Goal: Task Accomplishment & Management: Use online tool/utility

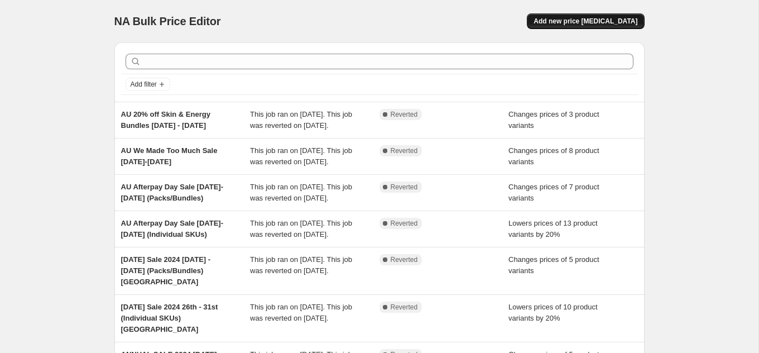
click at [624, 13] on button "Add new price [MEDICAL_DATA]" at bounding box center [585, 21] width 117 height 16
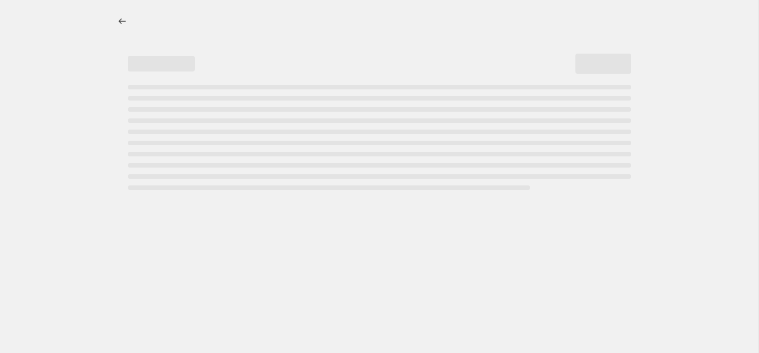
select select "percentage"
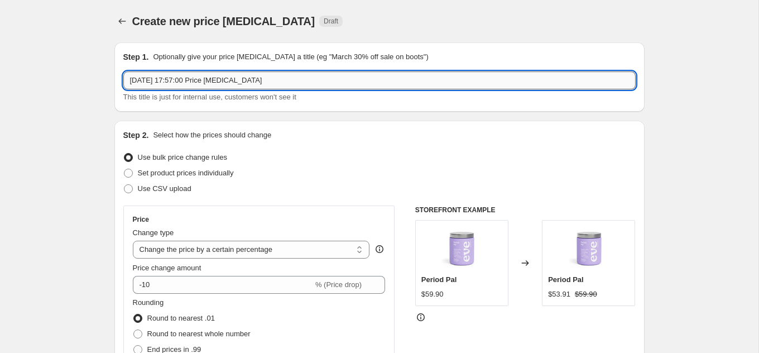
drag, startPoint x: 265, startPoint y: 80, endPoint x: 124, endPoint y: 78, distance: 140.6
click at [124, 78] on input "[DATE] 17:57:00 Price [MEDICAL_DATA]" at bounding box center [379, 80] width 512 height 18
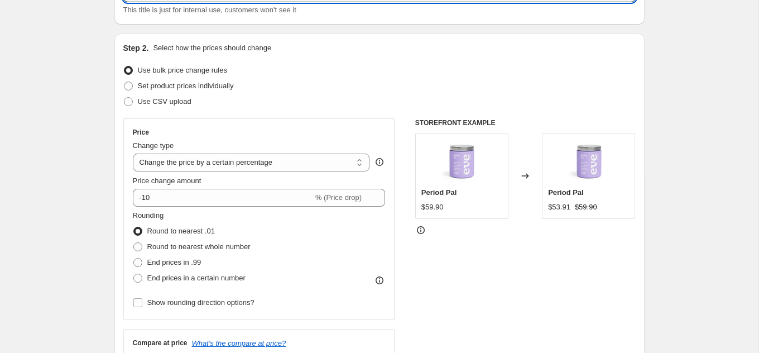
scroll to position [88, 0]
type input "AU Afterpay Day Sale [DATE]-[DATE] (Individual Products)"
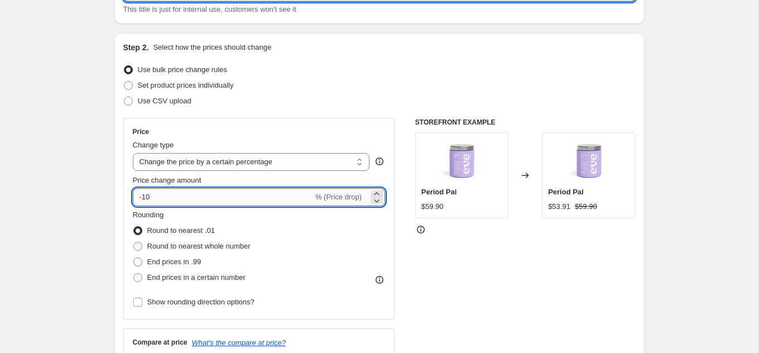
click at [180, 195] on input "-10" at bounding box center [223, 197] width 180 height 18
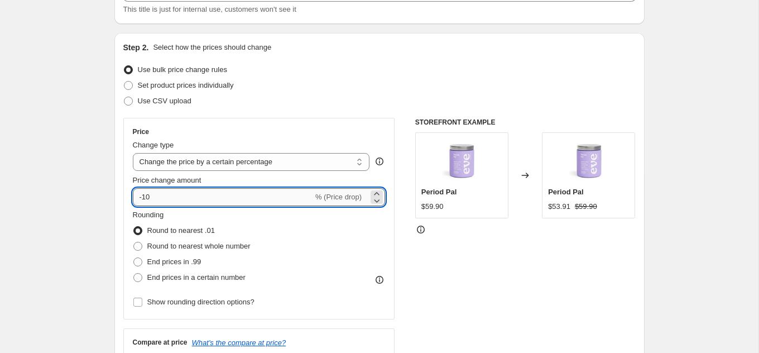
type input "-1"
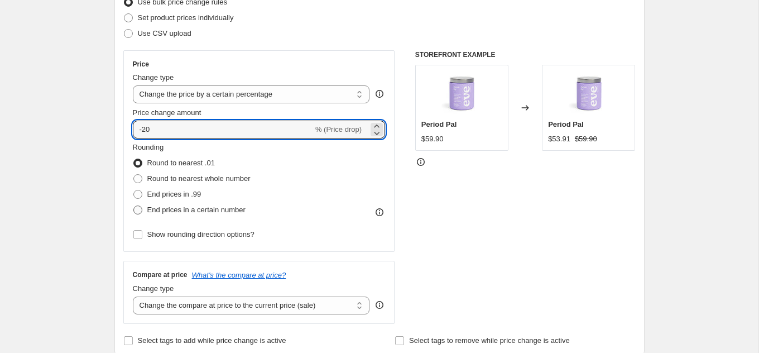
scroll to position [160, 0]
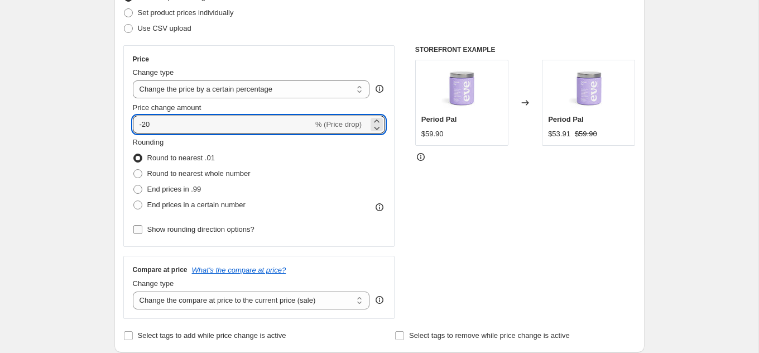
type input "-20"
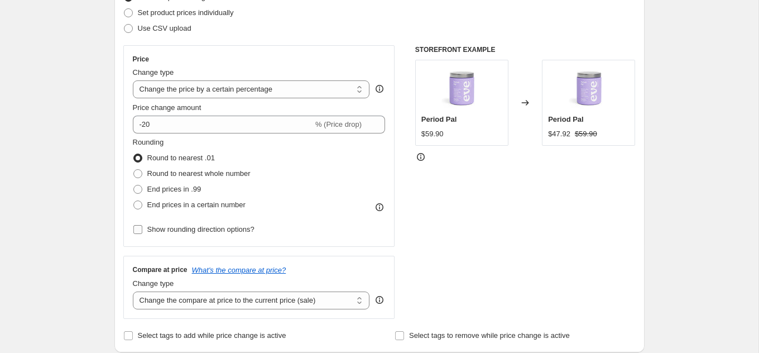
click at [175, 225] on span "Show rounding direction options?" at bounding box center [200, 229] width 107 height 8
click at [142, 225] on input "Show rounding direction options?" at bounding box center [137, 229] width 9 height 9
checkbox input "true"
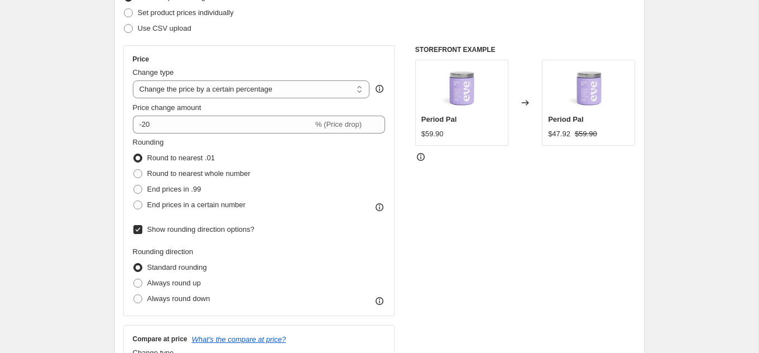
scroll to position [184, 0]
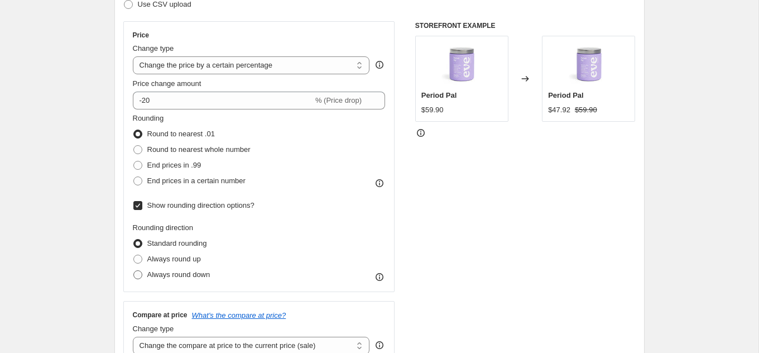
click at [174, 271] on span "Always round down" at bounding box center [178, 274] width 63 height 8
click at [134, 271] on input "Always round down" at bounding box center [133, 270] width 1 height 1
radio input "true"
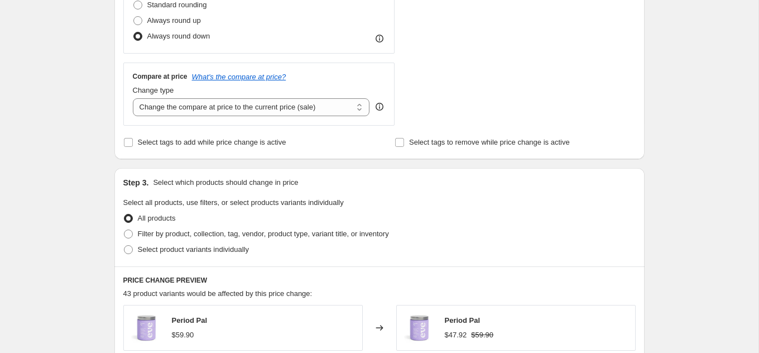
scroll to position [433, 0]
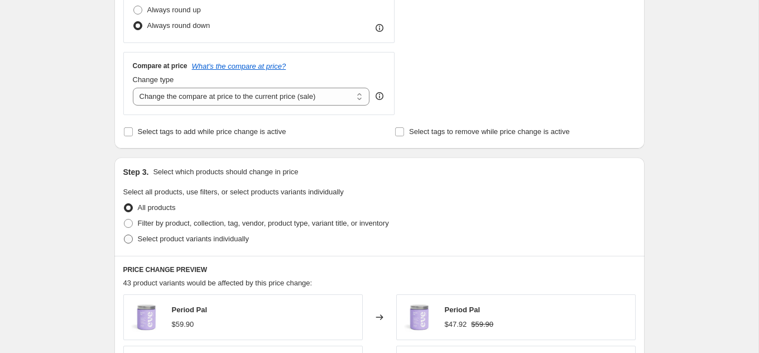
click at [175, 235] on span "Select product variants individually" at bounding box center [193, 238] width 111 height 8
click at [124, 235] on input "Select product variants individually" at bounding box center [124, 234] width 1 height 1
radio input "true"
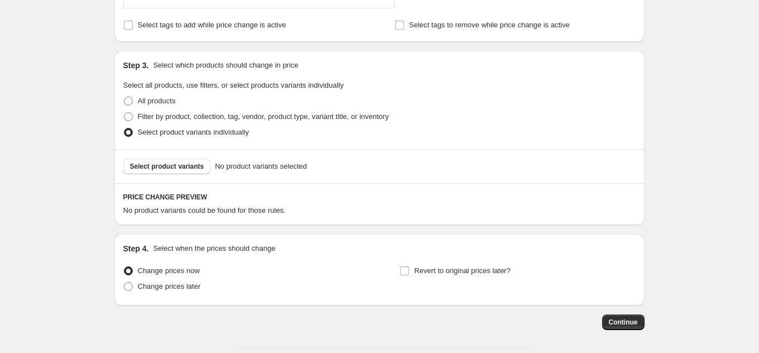
scroll to position [582, 0]
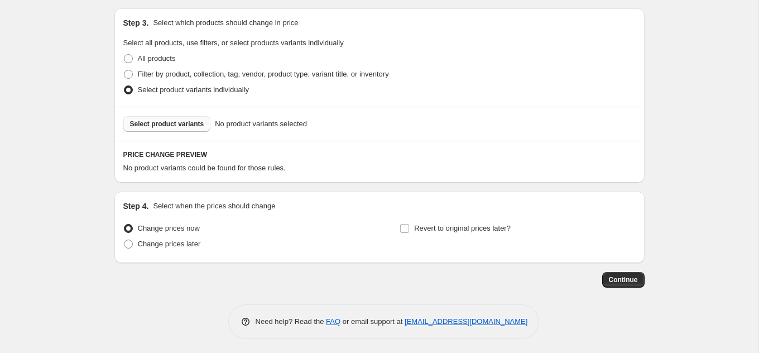
click at [187, 124] on span "Select product variants" at bounding box center [167, 123] width 74 height 9
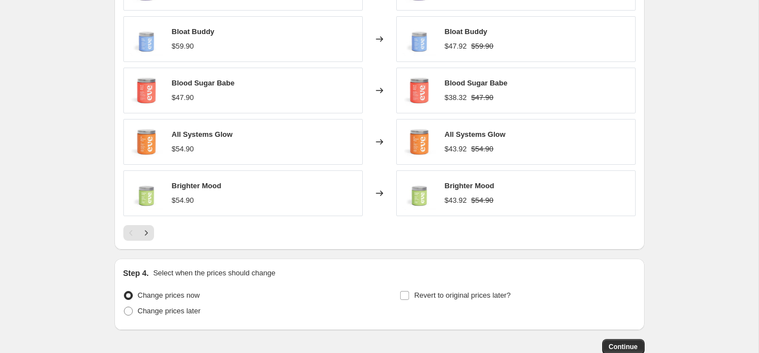
scroll to position [861, 0]
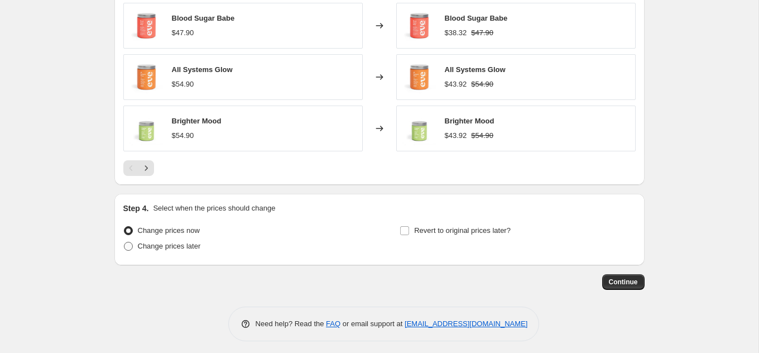
click at [185, 242] on span "Change prices later" at bounding box center [169, 246] width 63 height 8
click at [124, 242] on input "Change prices later" at bounding box center [124, 242] width 1 height 1
radio input "true"
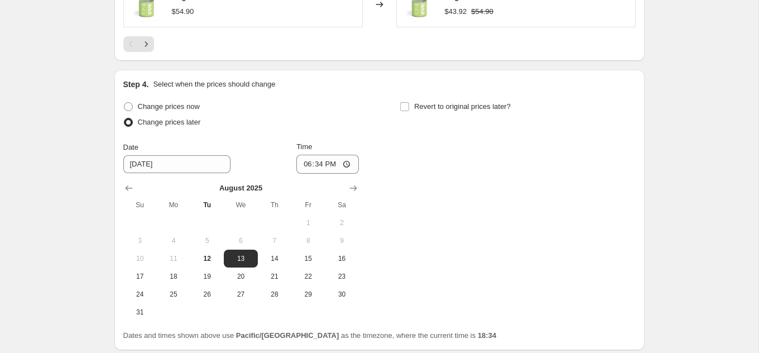
scroll to position [988, 0]
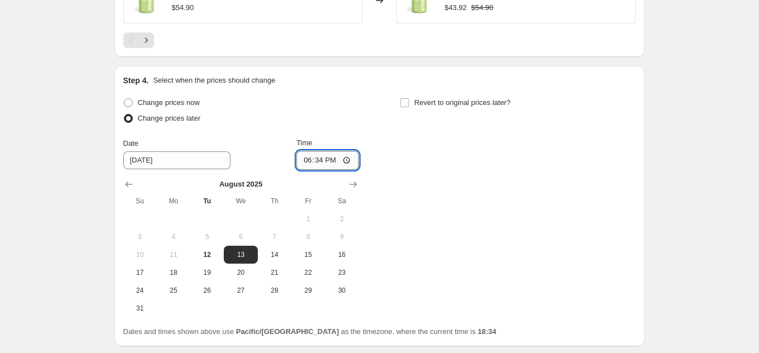
click at [345, 152] on input "18:34" at bounding box center [327, 160] width 62 height 19
type input "08:00"
click at [401, 98] on input "Revert to original prices later?" at bounding box center [404, 102] width 9 height 9
checkbox input "true"
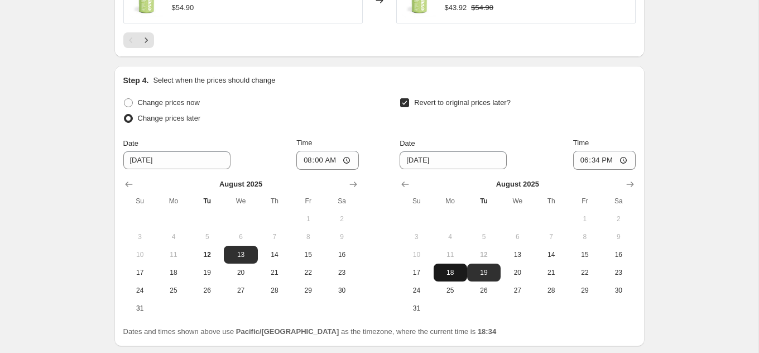
click at [456, 269] on span "18" at bounding box center [450, 272] width 25 height 9
type input "[DATE]"
click at [620, 154] on input "18:34" at bounding box center [604, 160] width 62 height 19
type input "02:00"
click at [629, 86] on div "Step 4. Select when the prices should change Change prices now Change prices la…" at bounding box center [379, 206] width 512 height 262
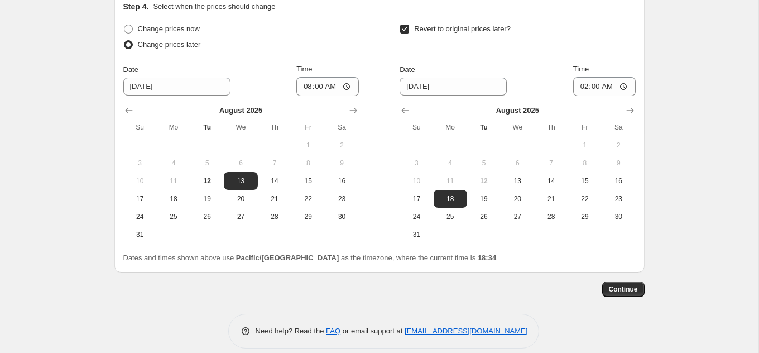
scroll to position [1067, 0]
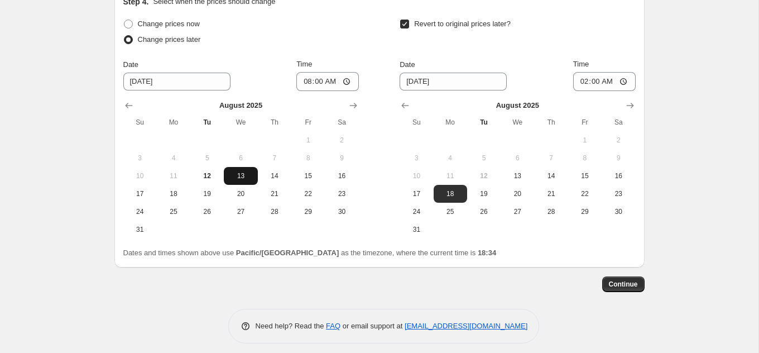
click at [248, 171] on span "13" at bounding box center [240, 175] width 25 height 9
click at [455, 189] on span "18" at bounding box center [450, 193] width 25 height 9
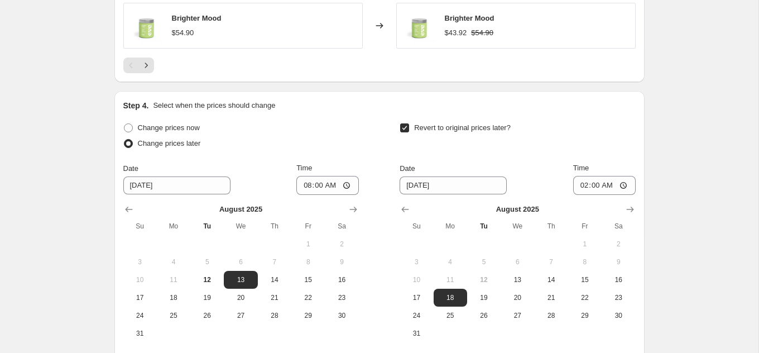
scroll to position [1069, 0]
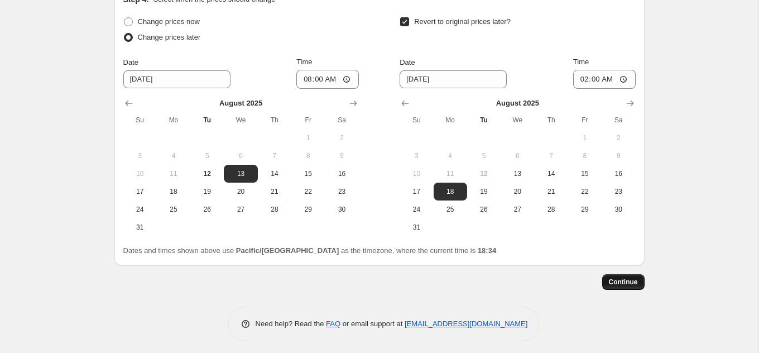
click at [624, 277] on span "Continue" at bounding box center [623, 281] width 29 height 9
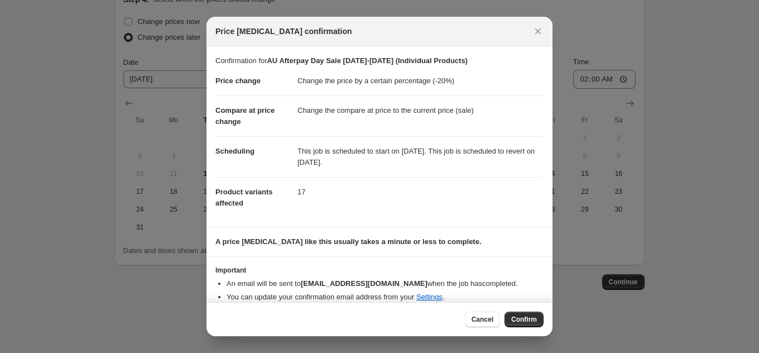
scroll to position [9, 0]
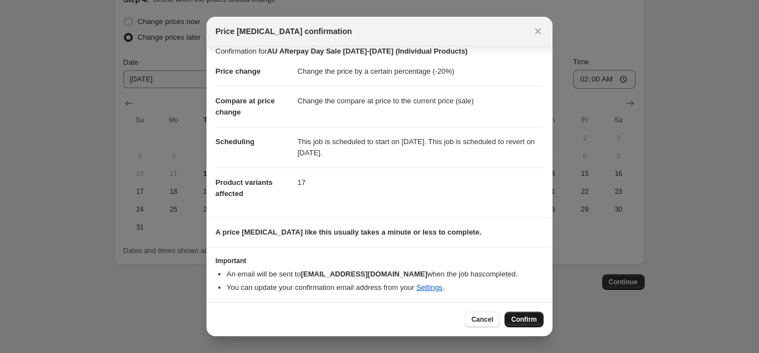
click at [523, 321] on span "Confirm" at bounding box center [524, 319] width 26 height 9
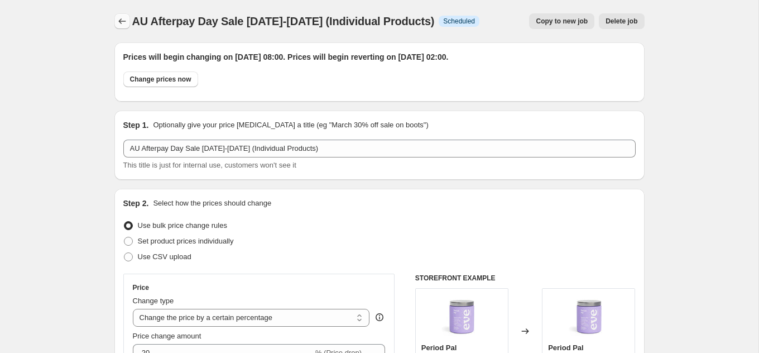
click at [118, 20] on icon "Price change jobs" at bounding box center [122, 21] width 11 height 11
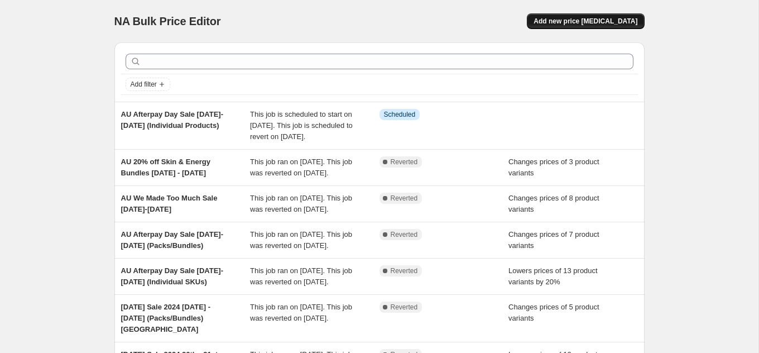
click at [625, 26] on button "Add new price [MEDICAL_DATA]" at bounding box center [585, 21] width 117 height 16
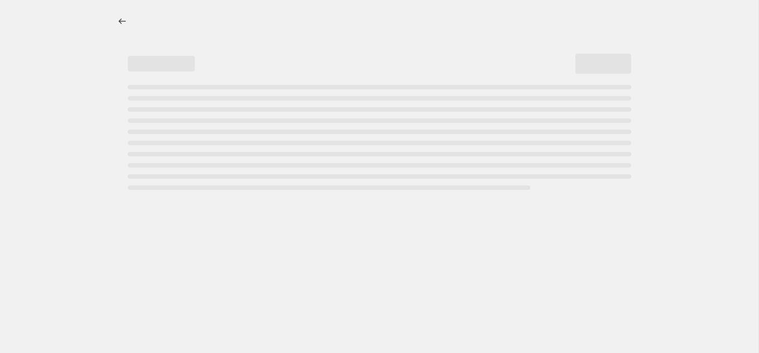
select select "percentage"
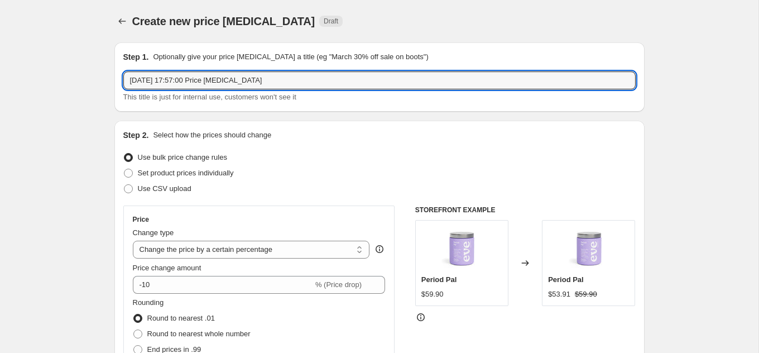
drag, startPoint x: 288, startPoint y: 80, endPoint x: 119, endPoint y: 80, distance: 169.0
click at [119, 80] on div "Step 1. Optionally give your price [MEDICAL_DATA] a title (eg "March 30% off sa…" at bounding box center [379, 76] width 530 height 69
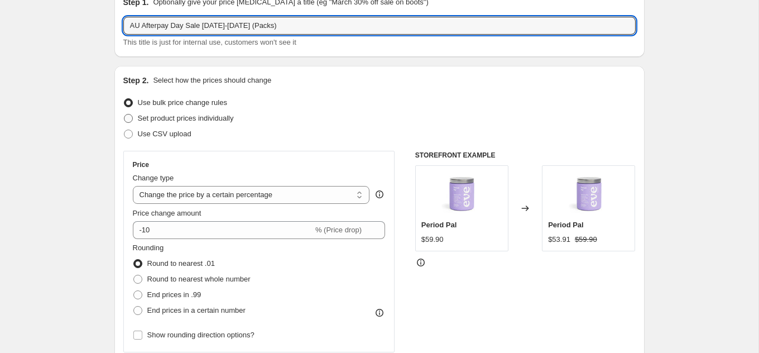
scroll to position [58, 0]
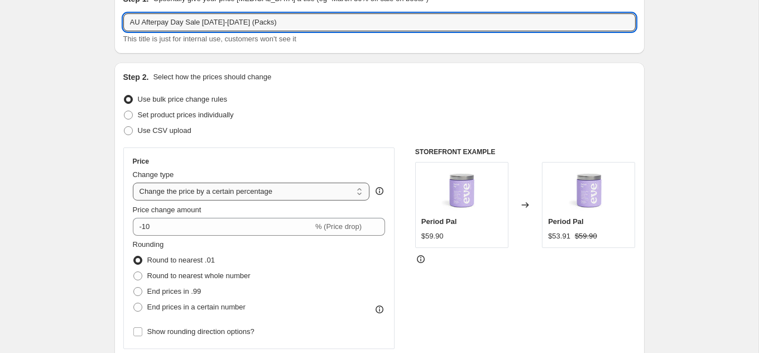
type input "AU Afterpay Day Sale [DATE]-[DATE] (Packs)"
click at [178, 190] on select "Change the price to a certain amount Change the price by a certain amount Chang…" at bounding box center [251, 191] width 237 height 18
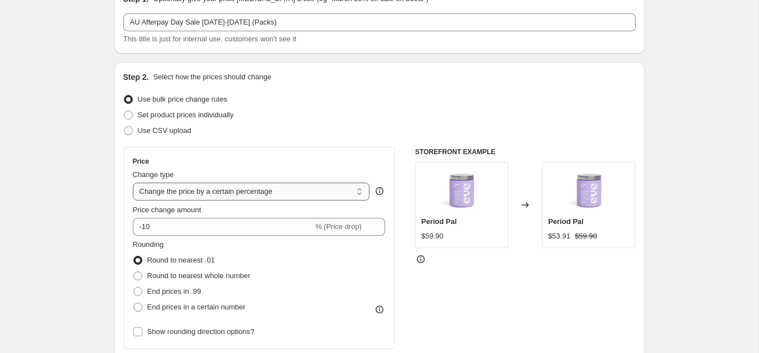
select select "pcap"
type input "-20"
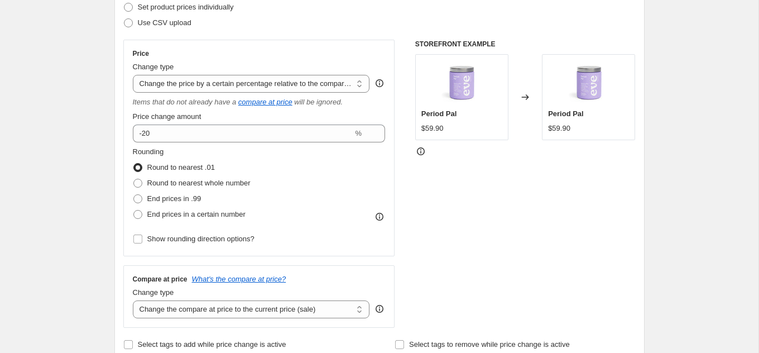
scroll to position [170, 0]
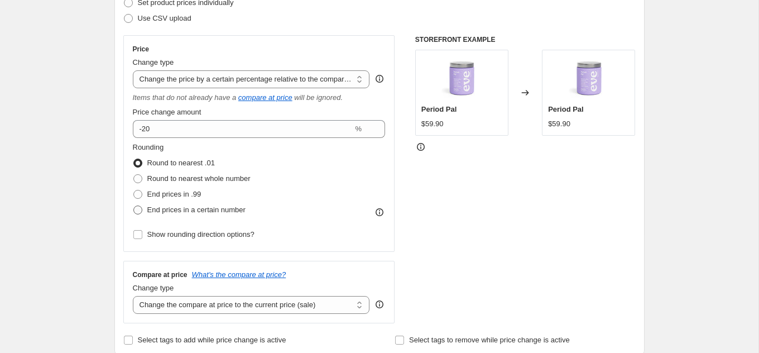
click at [168, 207] on span "End prices in a certain number" at bounding box center [196, 209] width 98 height 8
click at [134, 206] on input "End prices in a certain number" at bounding box center [133, 205] width 1 height 1
radio input "true"
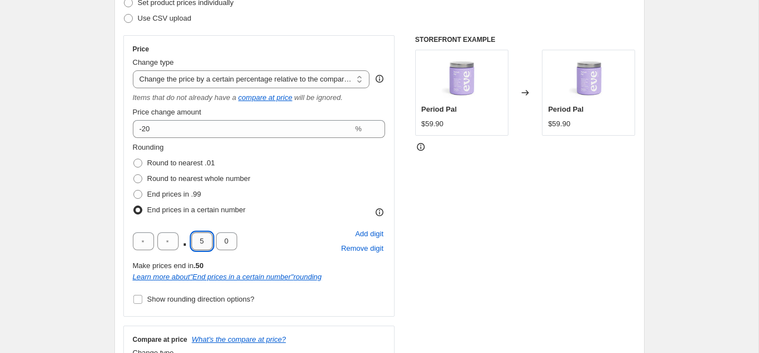
click at [203, 243] on input "5" at bounding box center [201, 241] width 21 height 18
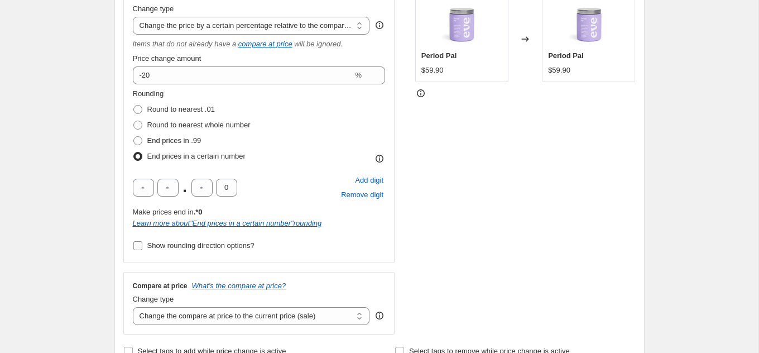
click at [171, 245] on span "Show rounding direction options?" at bounding box center [200, 245] width 107 height 8
click at [142, 245] on input "Show rounding direction options?" at bounding box center [137, 245] width 9 height 9
checkbox input "true"
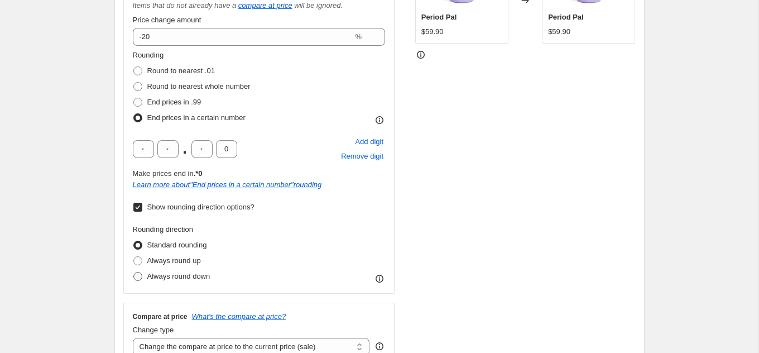
click at [172, 276] on span "Always round down" at bounding box center [178, 276] width 63 height 8
click at [134, 272] on input "Always round down" at bounding box center [133, 272] width 1 height 1
radio input "true"
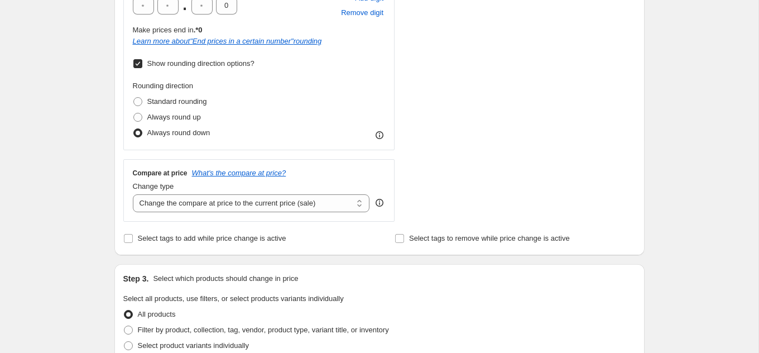
scroll to position [432, 0]
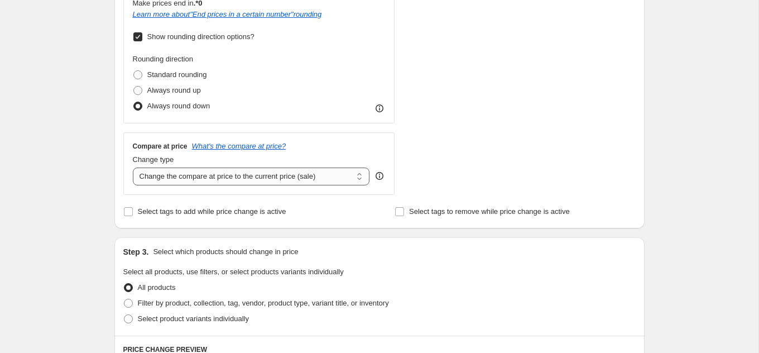
click at [178, 175] on select "Change the compare at price to the current price (sale) Change the compare at p…" at bounding box center [251, 176] width 237 height 18
select select "no_change"
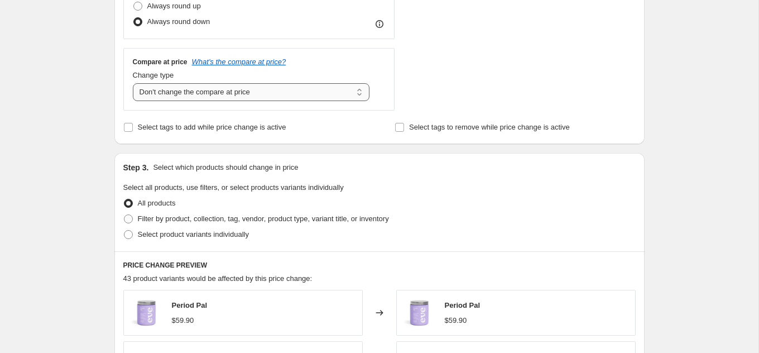
scroll to position [522, 0]
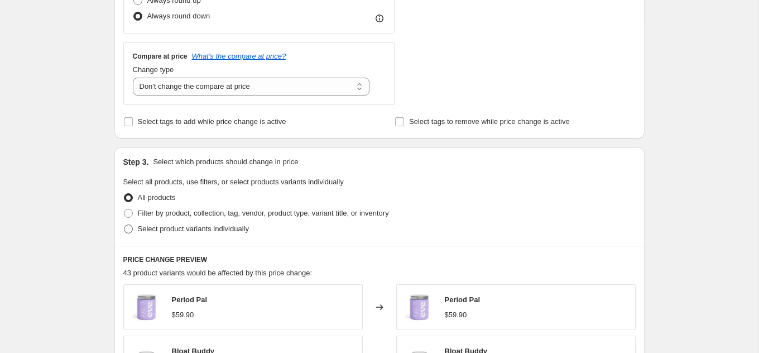
click at [175, 230] on span "Select product variants individually" at bounding box center [193, 228] width 111 height 8
click at [124, 225] on input "Select product variants individually" at bounding box center [124, 224] width 1 height 1
radio input "true"
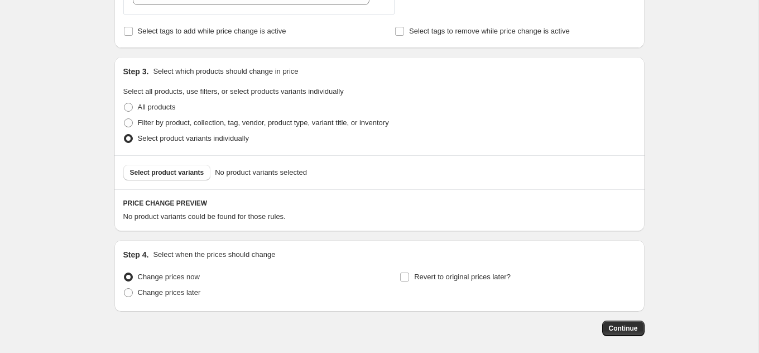
scroll to position [615, 0]
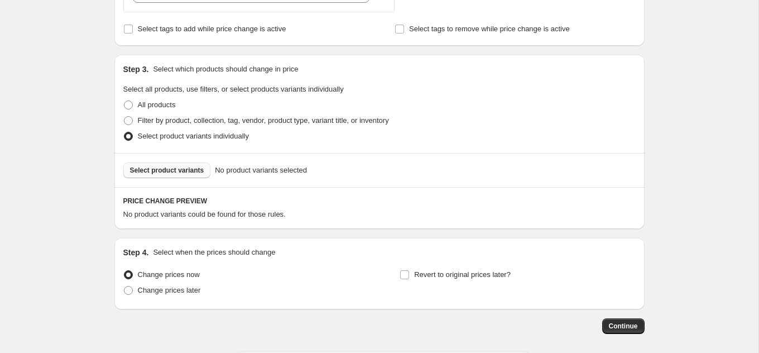
click at [171, 162] on button "Select product variants" at bounding box center [167, 170] width 88 height 16
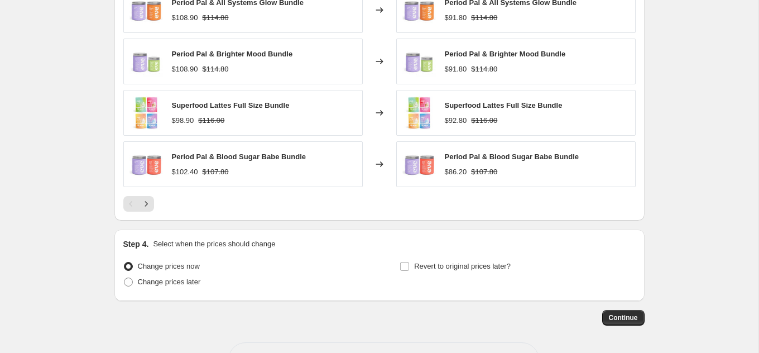
scroll to position [940, 0]
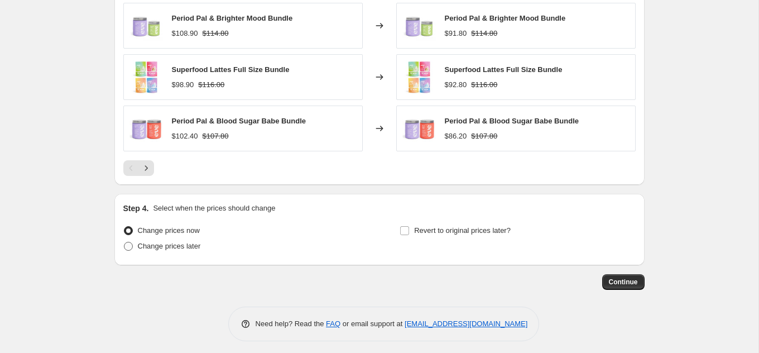
click at [157, 243] on span "Change prices later" at bounding box center [169, 246] width 63 height 8
click at [124, 242] on input "Change prices later" at bounding box center [124, 242] width 1 height 1
radio input "true"
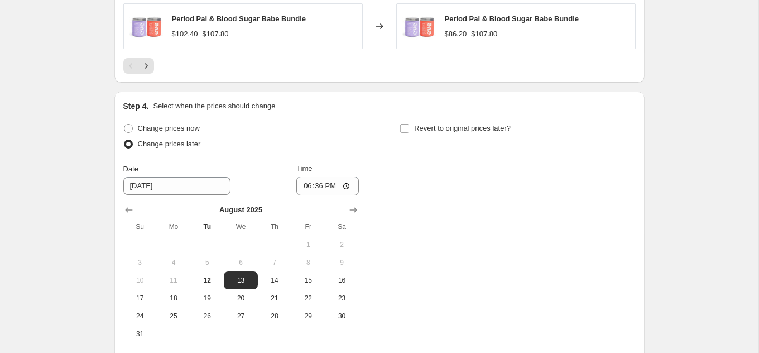
scroll to position [1045, 0]
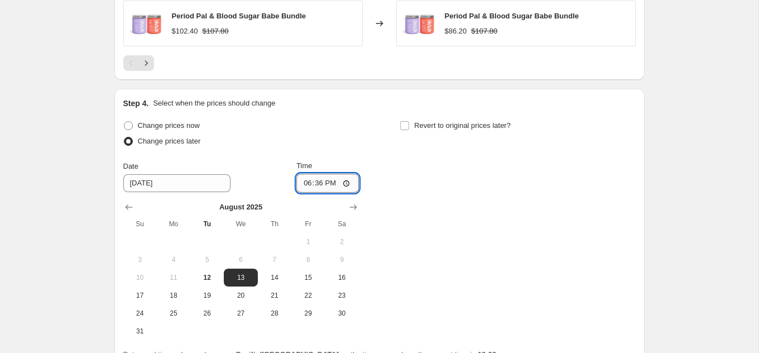
click at [317, 175] on input "18:36" at bounding box center [327, 182] width 62 height 19
click at [347, 178] on input "18:36" at bounding box center [327, 182] width 62 height 19
type input "08:00"
click at [405, 121] on input "Revert to original prices later?" at bounding box center [404, 125] width 9 height 9
checkbox input "true"
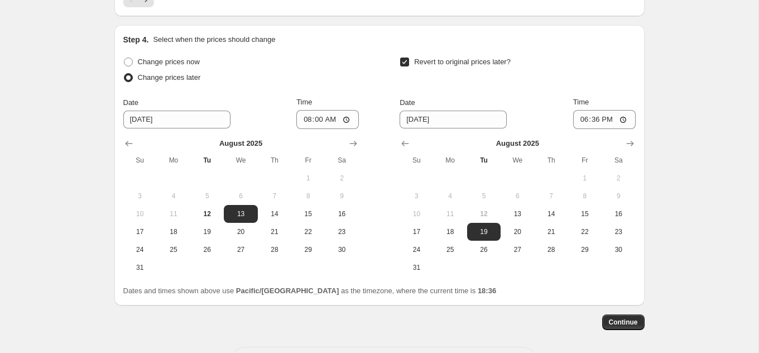
scroll to position [1112, 0]
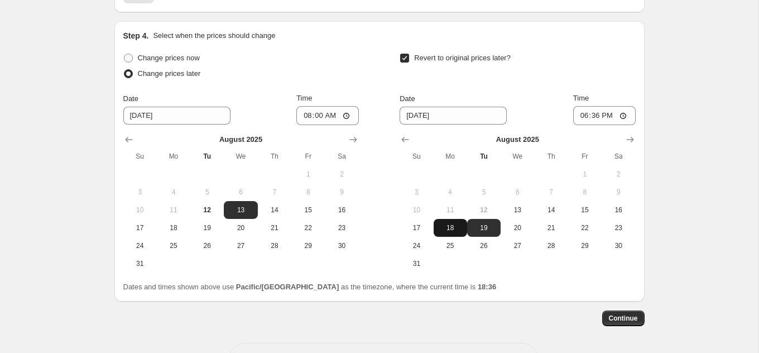
click at [455, 223] on span "18" at bounding box center [450, 227] width 25 height 9
type input "[DATE]"
click at [609, 115] on input "18:36" at bounding box center [604, 115] width 62 height 19
click at [612, 112] on input "18:36" at bounding box center [604, 115] width 62 height 19
click at [621, 112] on input "18:36" at bounding box center [604, 115] width 62 height 19
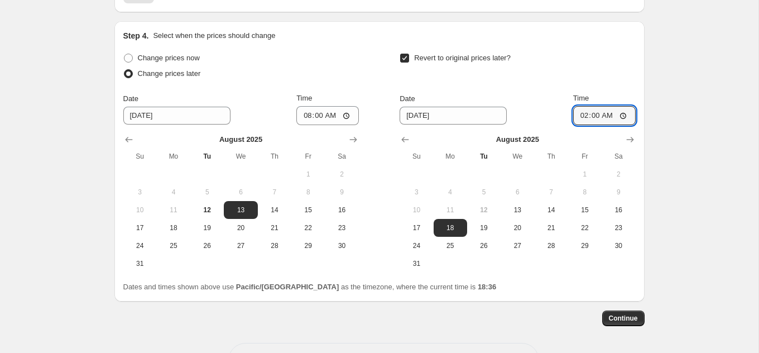
type input "02:00"
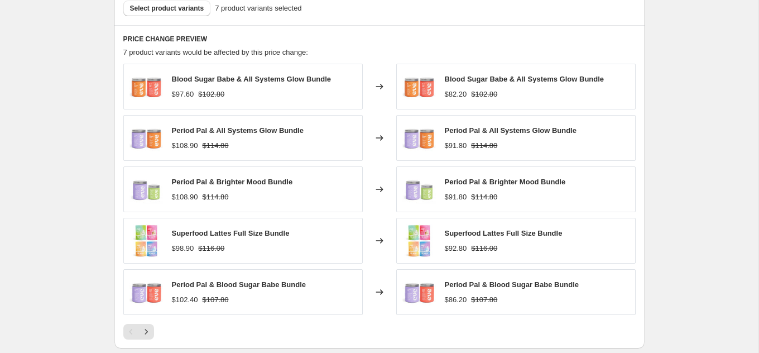
scroll to position [778, 0]
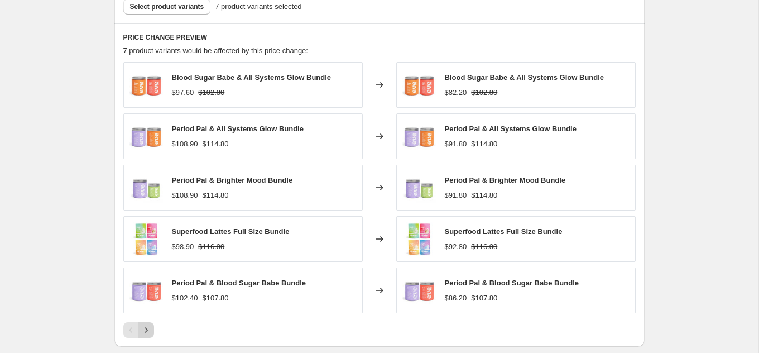
click at [144, 329] on icon "Next" at bounding box center [146, 329] width 11 height 11
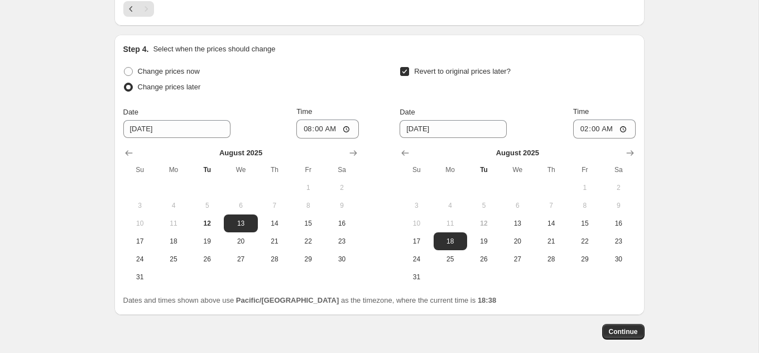
scroll to position [947, 0]
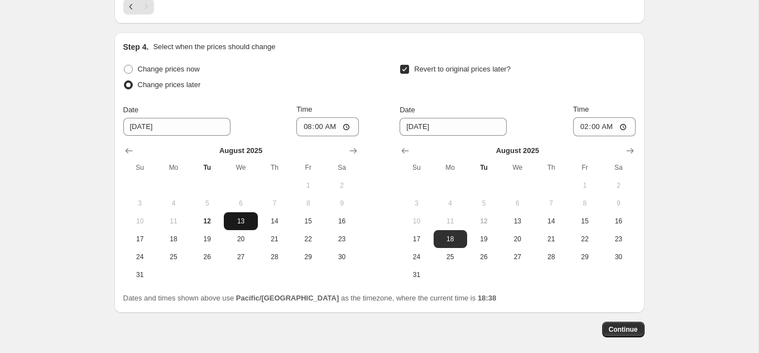
click at [250, 218] on span "13" at bounding box center [240, 220] width 25 height 9
click at [384, 172] on div "Change prices now Change prices later Date [DATE] Time 08:00 [DATE] Su Mo Tu We…" at bounding box center [379, 172] width 512 height 222
click at [462, 234] on span "18" at bounding box center [450, 238] width 25 height 9
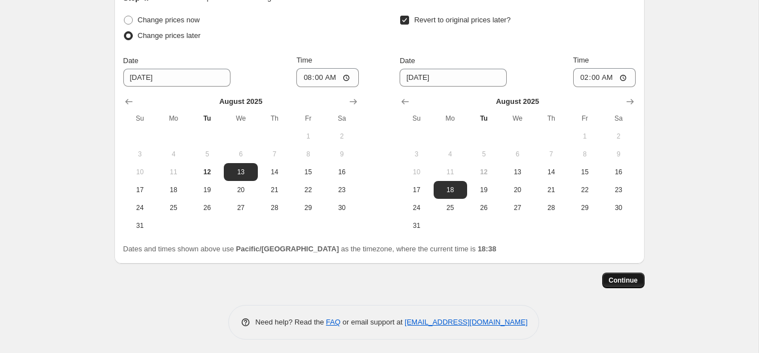
click at [628, 279] on span "Continue" at bounding box center [623, 280] width 29 height 9
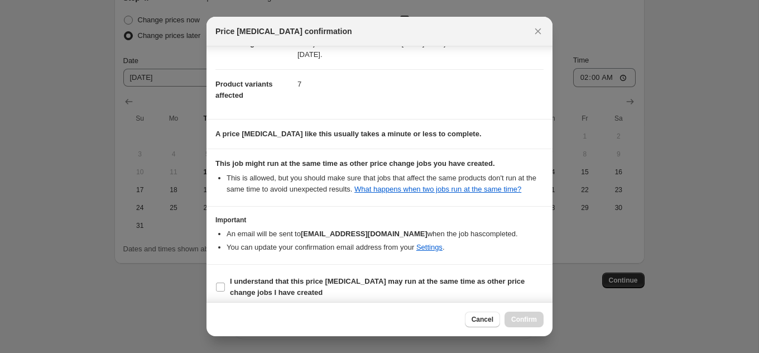
scroll to position [134, 0]
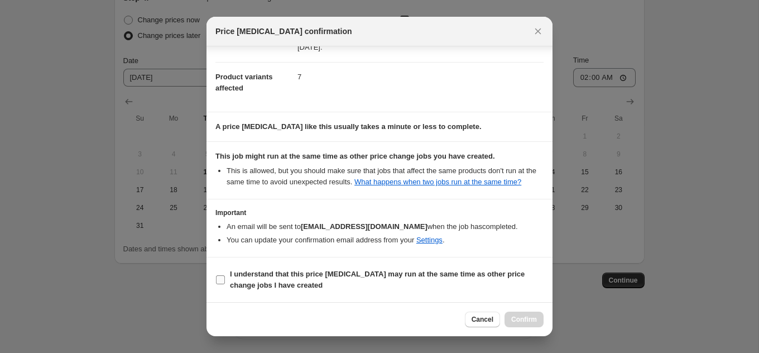
click at [224, 279] on input "I understand that this price [MEDICAL_DATA] may run at the same time as other p…" at bounding box center [220, 279] width 9 height 9
checkbox input "true"
click at [519, 324] on button "Confirm" at bounding box center [523, 319] width 39 height 16
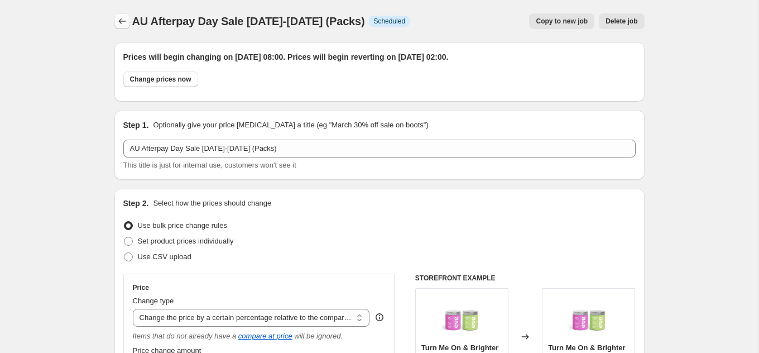
click at [127, 18] on icon "Price change jobs" at bounding box center [122, 21] width 11 height 11
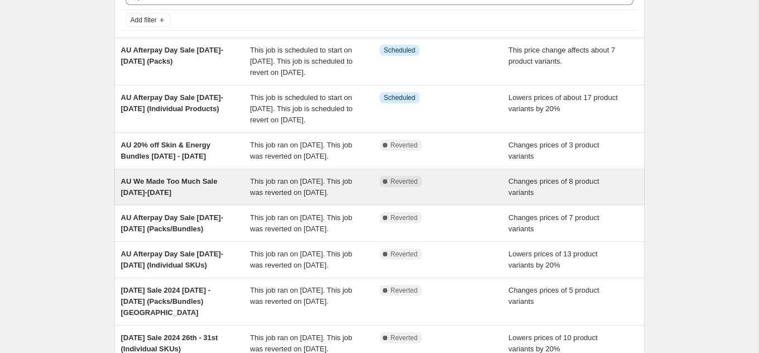
scroll to position [26, 0]
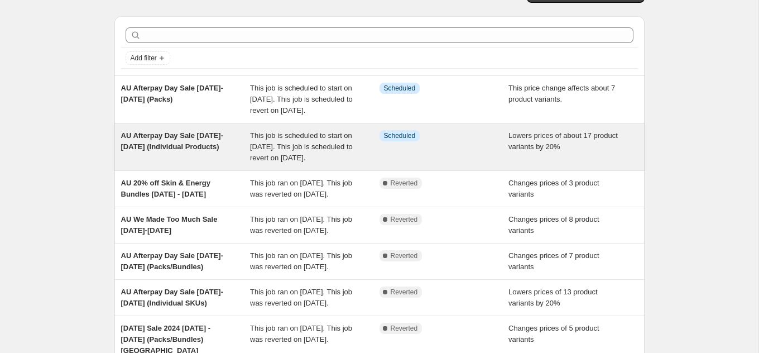
click at [158, 151] on span "AU Afterpay Day Sale [DATE]-[DATE] (Individual Products)" at bounding box center [172, 141] width 102 height 20
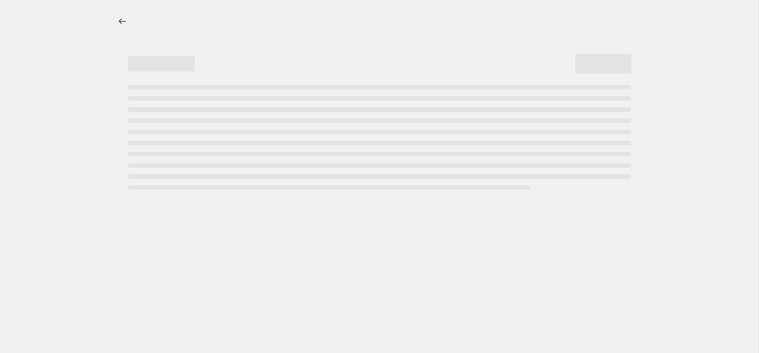
select select "percentage"
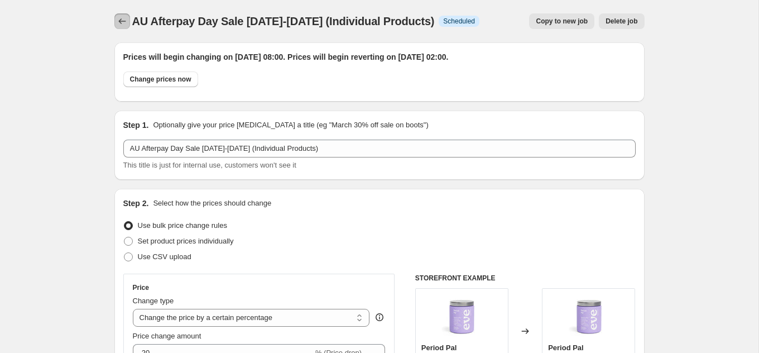
click at [119, 23] on icon "Price change jobs" at bounding box center [122, 21] width 11 height 11
